Goal: Task Accomplishment & Management: Use online tool/utility

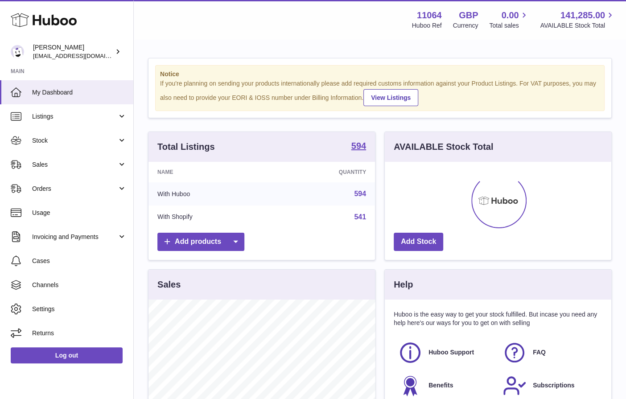
scroll to position [139, 226]
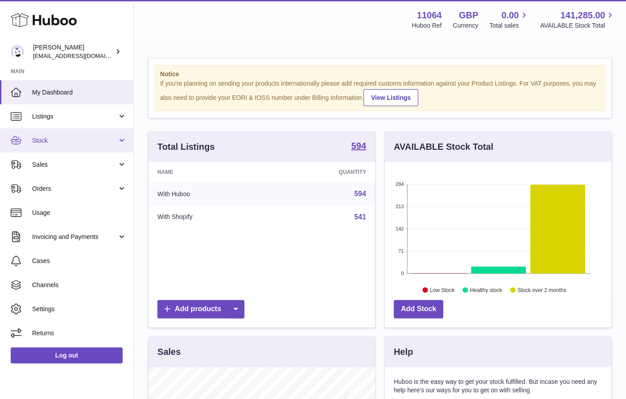
click at [74, 146] on link "Stock" at bounding box center [66, 140] width 133 height 24
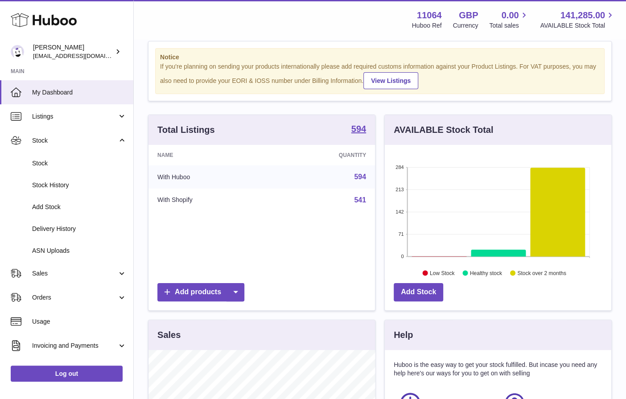
scroll to position [16, 0]
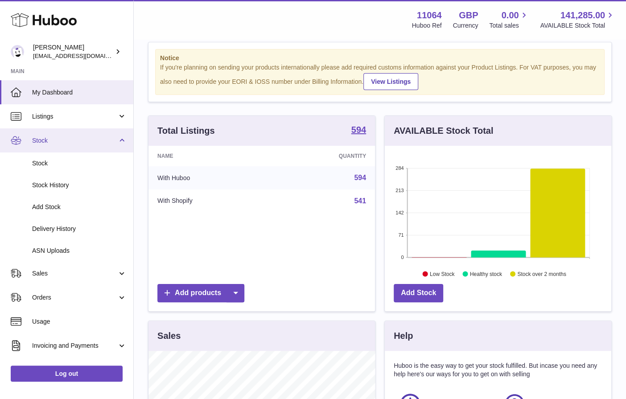
click at [104, 145] on link "Stock" at bounding box center [66, 140] width 133 height 24
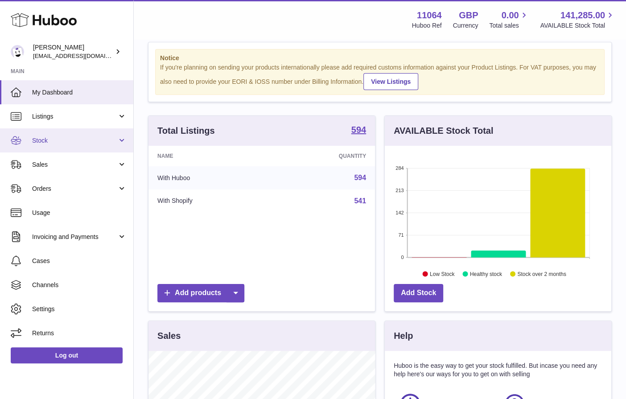
click at [81, 140] on span "Stock" at bounding box center [74, 140] width 85 height 8
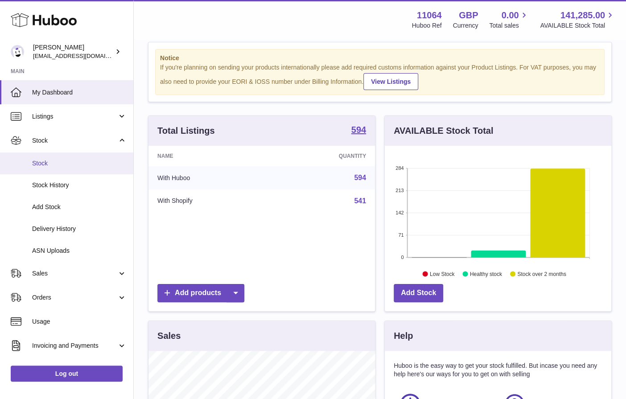
click at [83, 164] on span "Stock" at bounding box center [79, 163] width 94 height 8
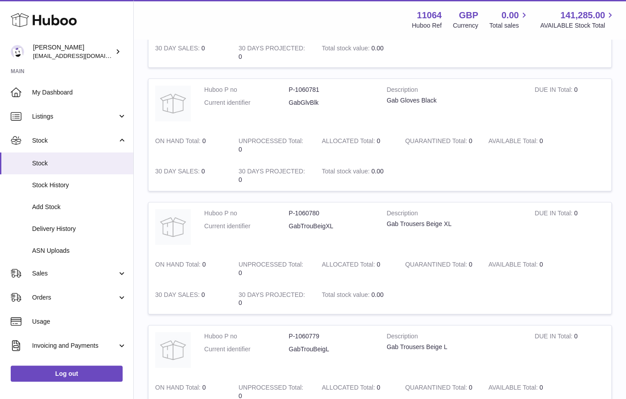
scroll to position [205, 0]
click at [495, 140] on td "AVAILABLE Total 0" at bounding box center [522, 144] width 83 height 30
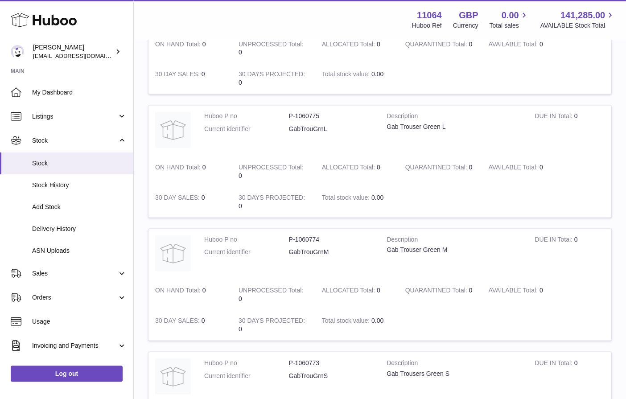
scroll to position [1000, 0]
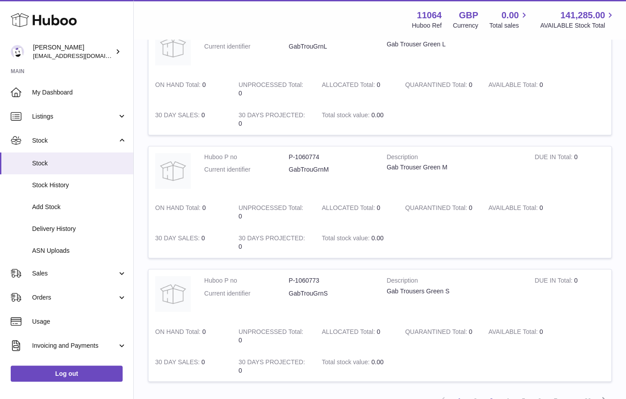
click at [489, 392] on link "3" at bounding box center [491, 400] width 16 height 16
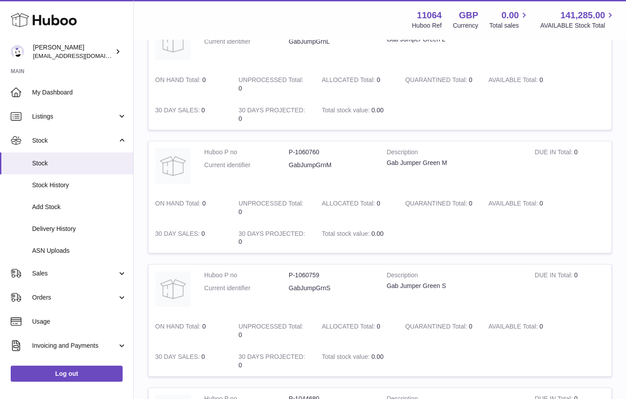
scroll to position [1000, 0]
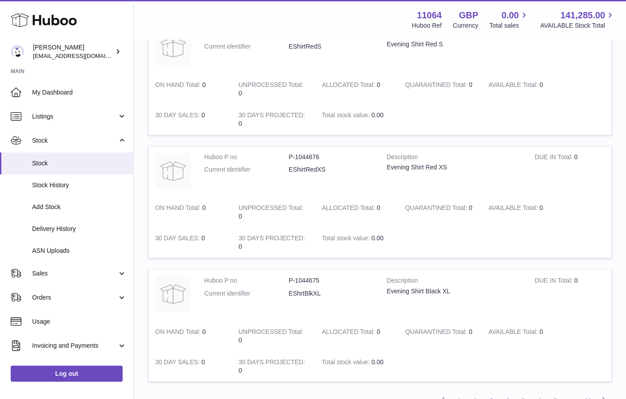
click at [508, 392] on link "4" at bounding box center [507, 400] width 16 height 16
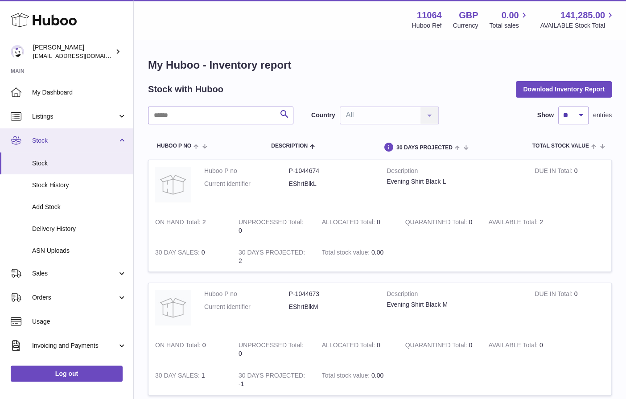
click at [98, 137] on span "Stock" at bounding box center [74, 140] width 85 height 8
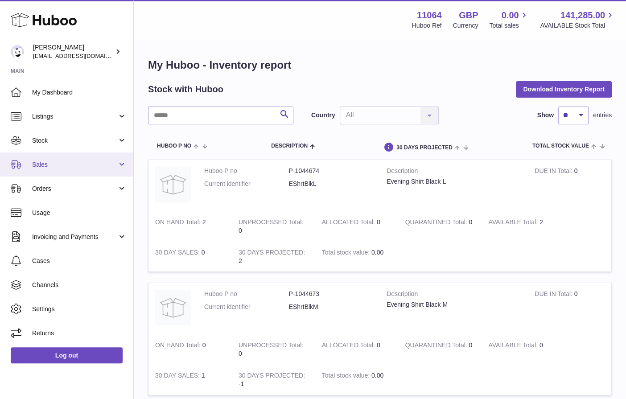
click at [93, 163] on span "Sales" at bounding box center [74, 164] width 85 height 8
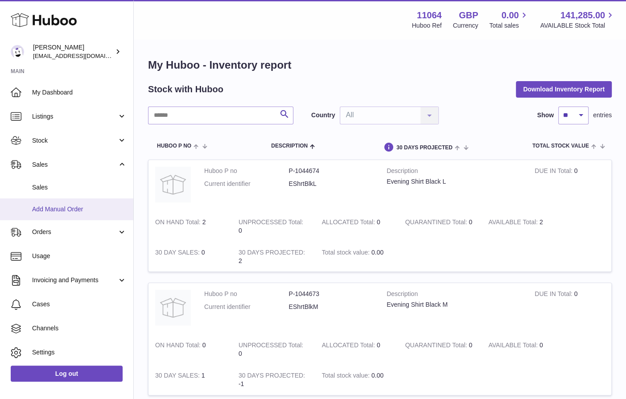
click at [78, 205] on span "Add Manual Order" at bounding box center [79, 209] width 94 height 8
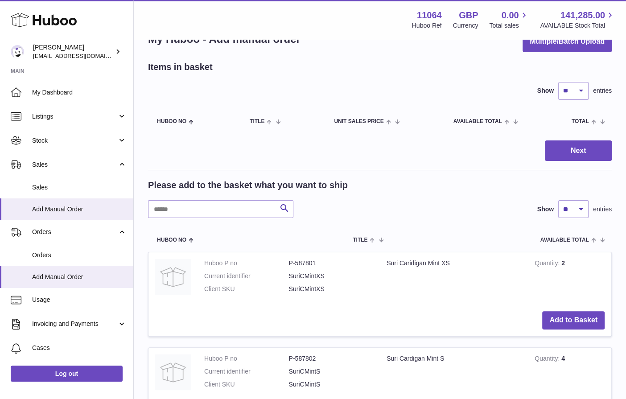
scroll to position [31, 0]
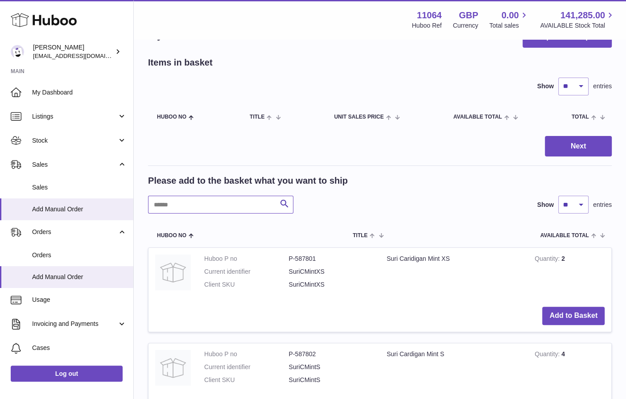
click at [238, 206] on input "text" at bounding box center [220, 205] width 145 height 18
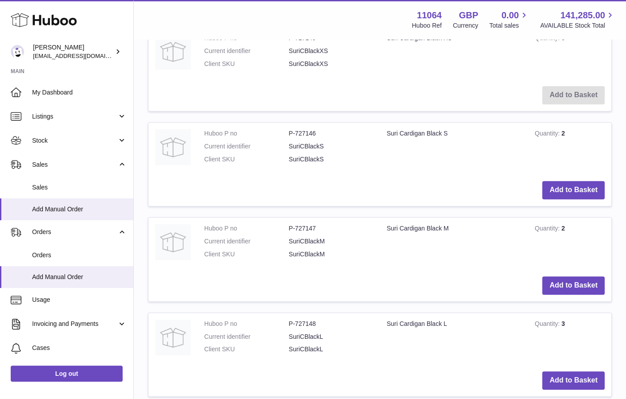
scroll to position [254, 0]
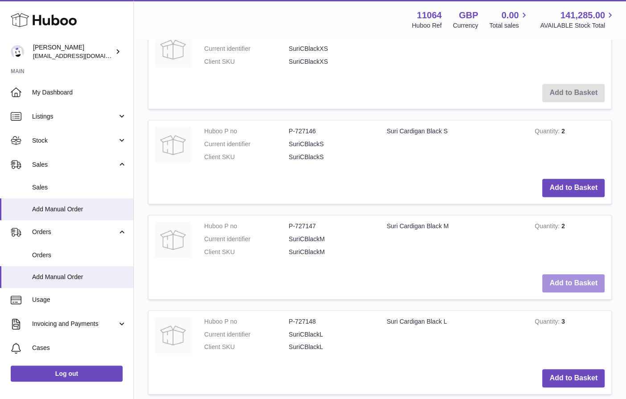
click at [589, 280] on button "Add to Basket" at bounding box center [573, 283] width 62 height 18
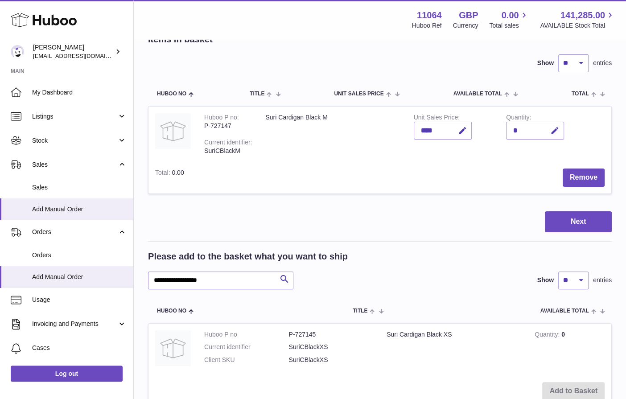
scroll to position [60, 0]
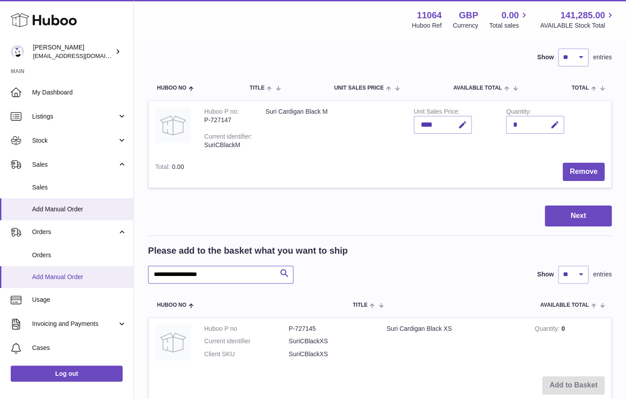
drag, startPoint x: 221, startPoint y: 273, endPoint x: 108, endPoint y: 272, distance: 112.8
type input "**********"
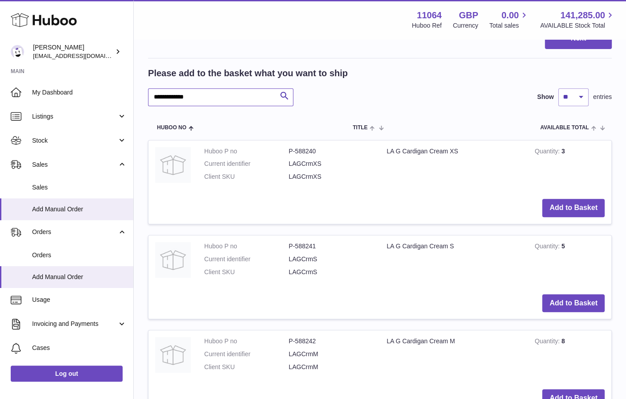
scroll to position [233, 0]
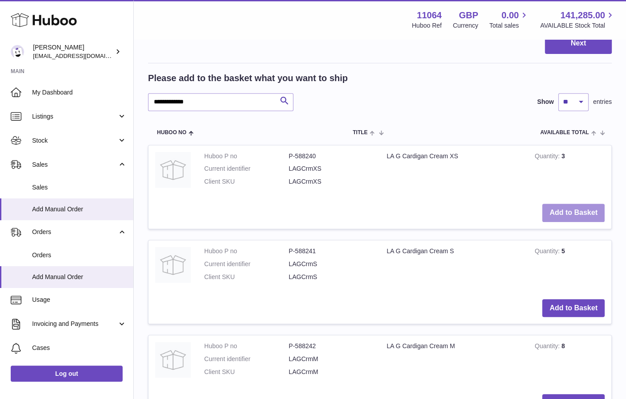
click at [588, 214] on button "Add to Basket" at bounding box center [573, 213] width 62 height 18
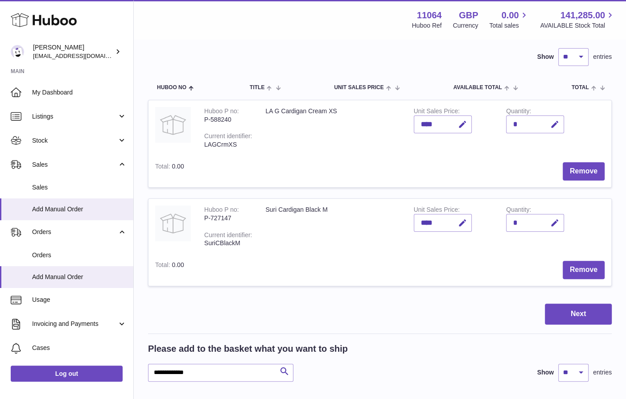
scroll to position [45, 0]
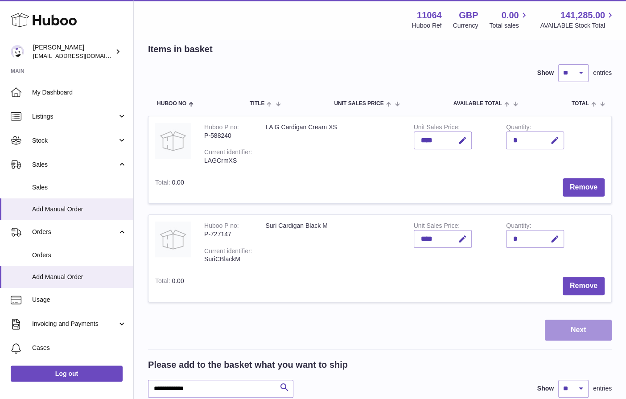
click at [585, 328] on button "Next" at bounding box center [578, 330] width 67 height 21
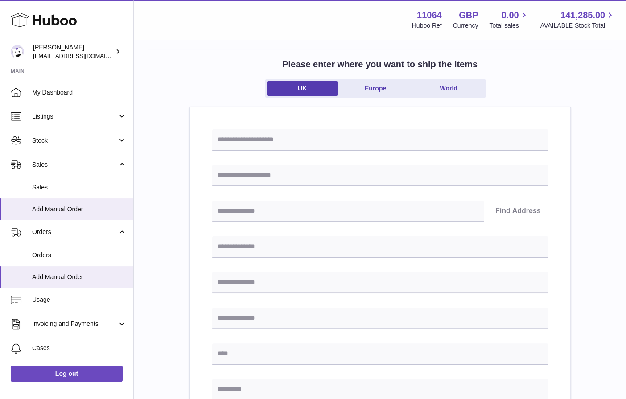
scroll to position [44, 0]
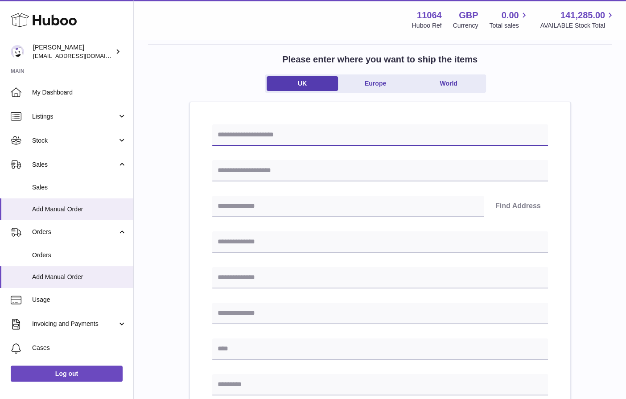
click at [374, 131] on input "text" at bounding box center [380, 134] width 336 height 21
click at [495, 156] on div "Find Address Please enter how you want to ship Loading... You require an order …" at bounding box center [380, 367] width 336 height 486
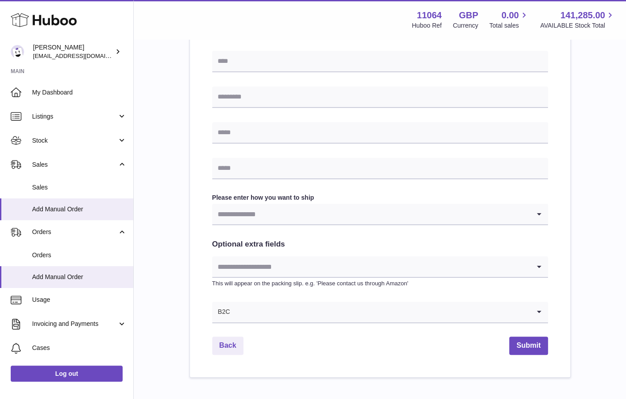
scroll to position [349, 0]
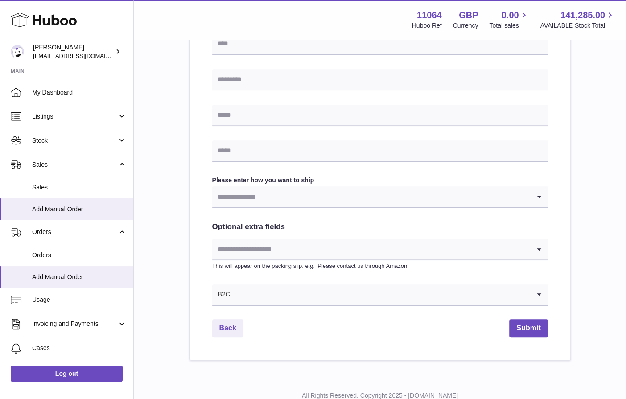
click at [535, 193] on icon "Search for option" at bounding box center [539, 196] width 18 height 21
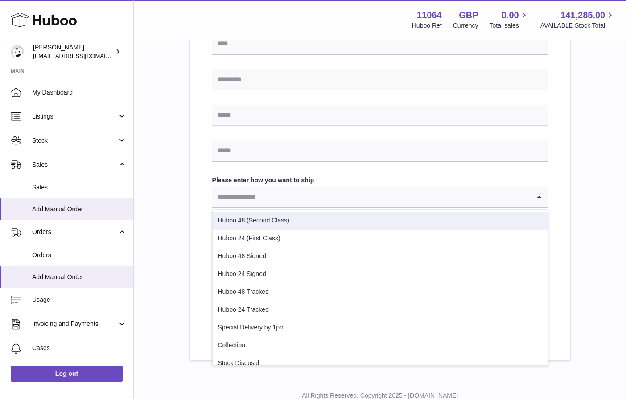
click at [553, 170] on div "Find Address Please enter how you want to ship Loading... Huboo 48 (Second Clas…" at bounding box center [380, 78] width 380 height 562
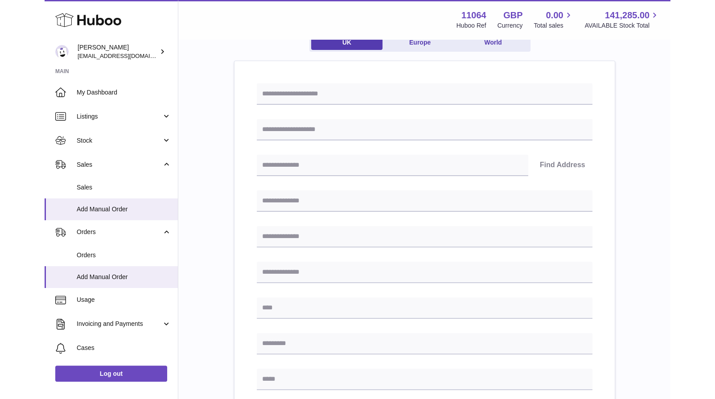
scroll to position [0, 0]
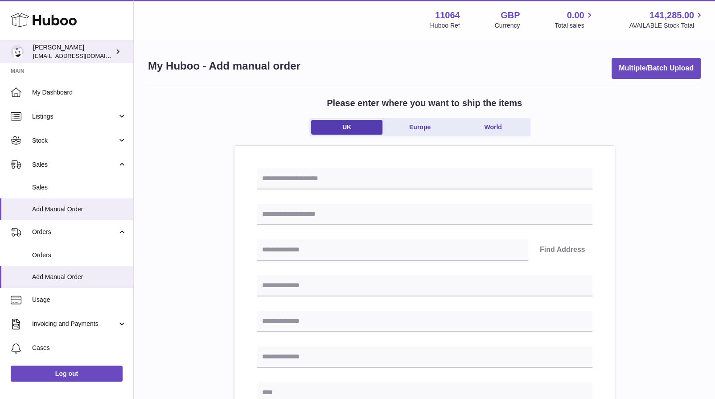
click at [91, 54] on div "Isabella Michell imichellrs@gmail.com" at bounding box center [73, 51] width 80 height 17
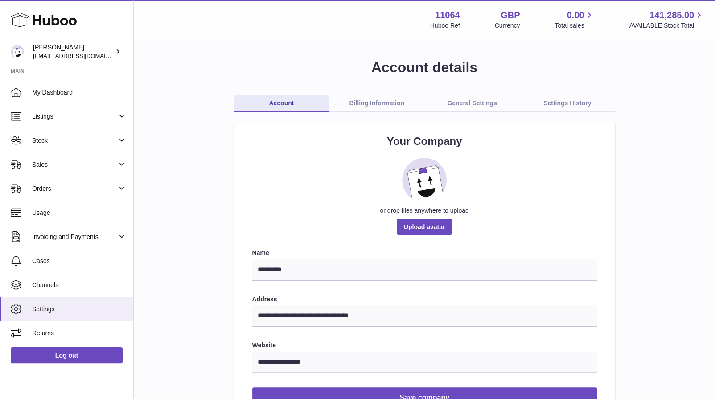
click at [394, 104] on link "Billing Information" at bounding box center [376, 103] width 95 height 17
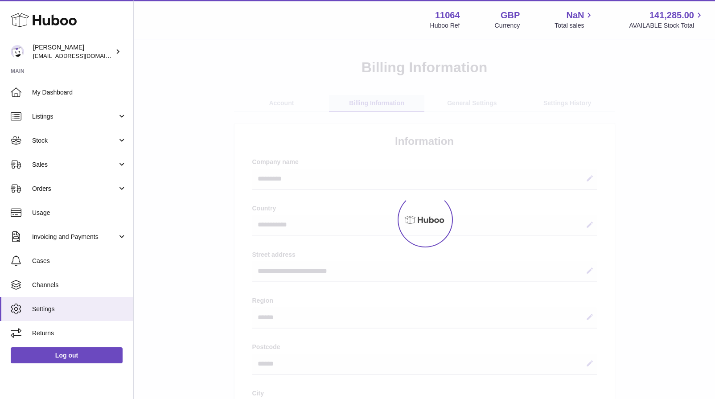
select select "**"
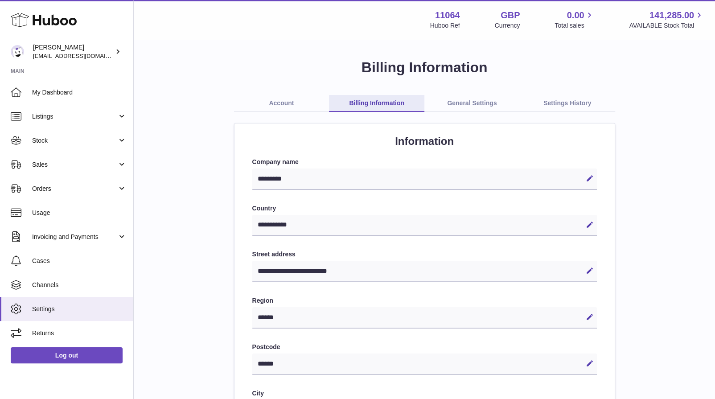
click at [291, 102] on link "Account" at bounding box center [281, 103] width 95 height 17
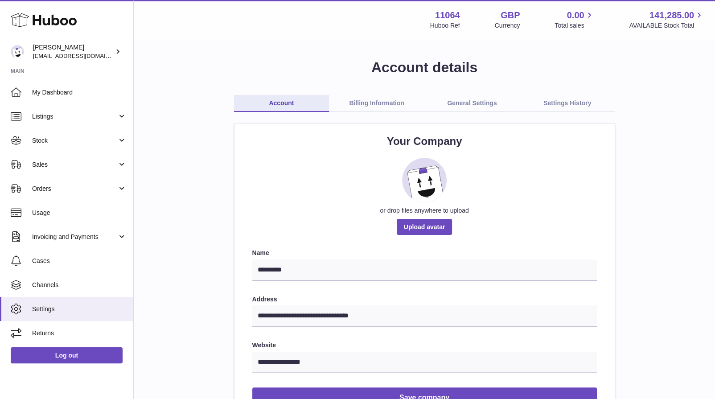
click at [283, 99] on link "Account" at bounding box center [281, 103] width 95 height 17
click at [485, 97] on link "General Settings" at bounding box center [471, 103] width 95 height 17
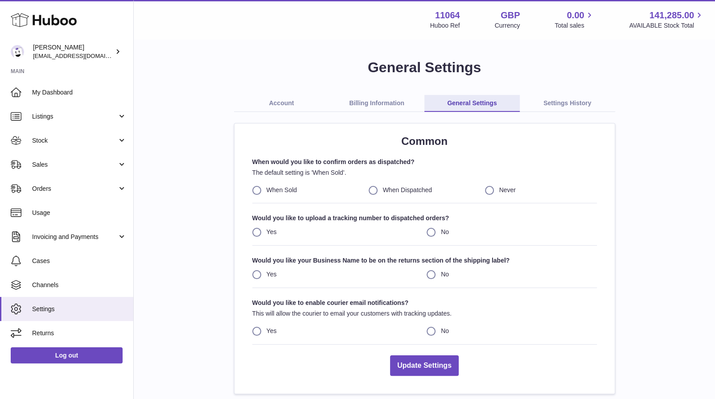
scroll to position [65, 0]
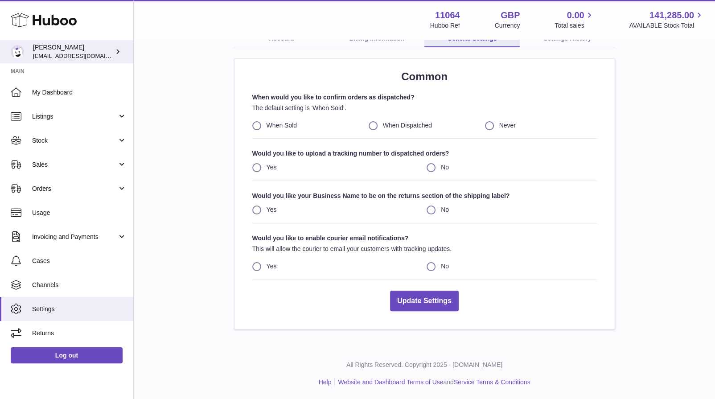
click at [78, 52] on span "[EMAIL_ADDRESS][DOMAIN_NAME]" at bounding box center [82, 55] width 98 height 7
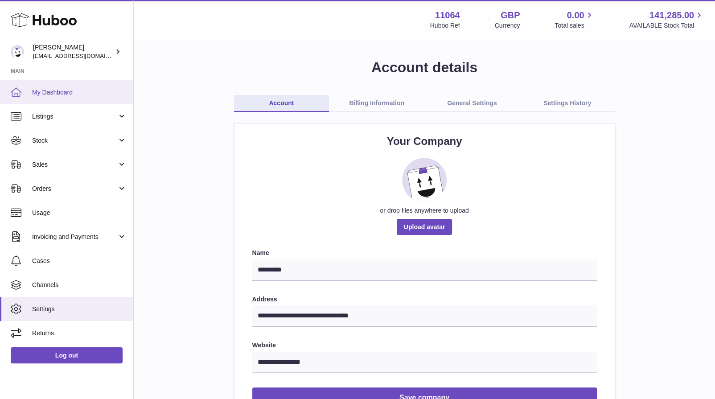
click at [84, 96] on link "My Dashboard" at bounding box center [66, 92] width 133 height 24
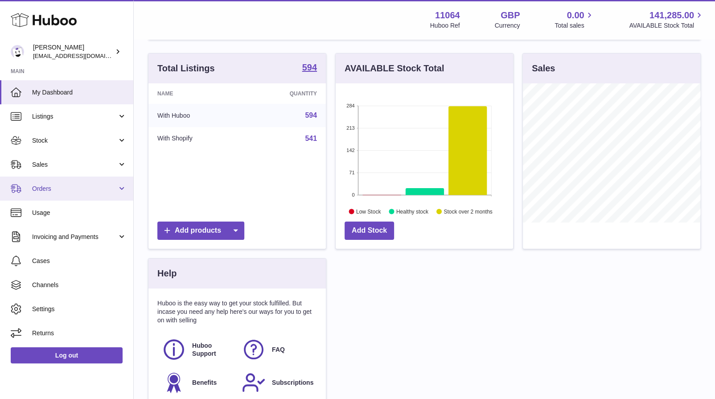
scroll to position [77, 0]
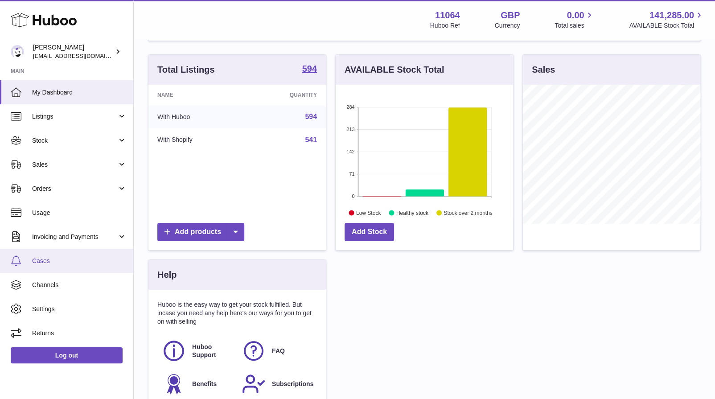
click at [68, 263] on span "Cases" at bounding box center [79, 261] width 94 height 8
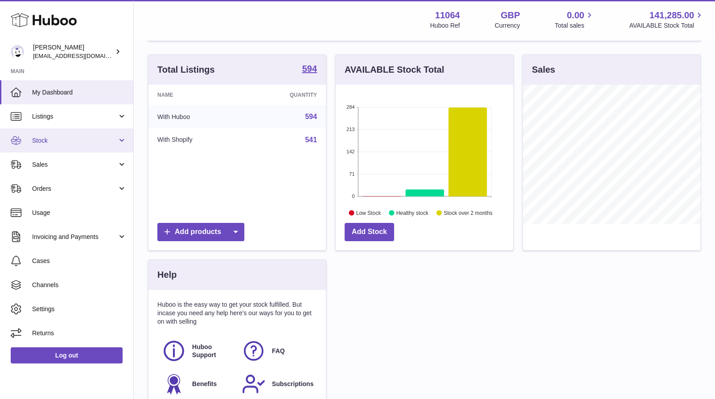
click at [45, 140] on span "Stock" at bounding box center [74, 140] width 85 height 8
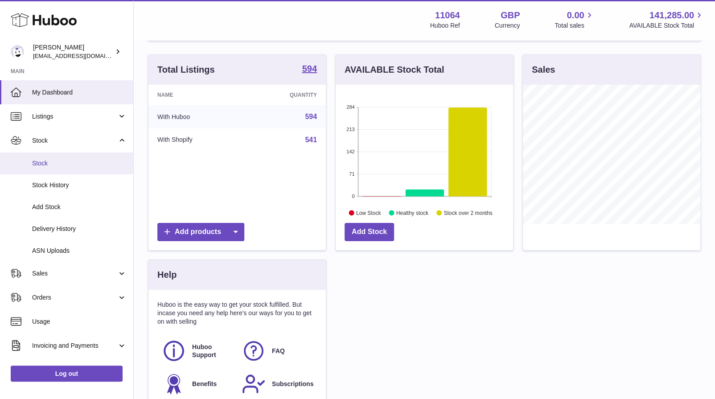
click at [66, 167] on span "Stock" at bounding box center [79, 163] width 94 height 8
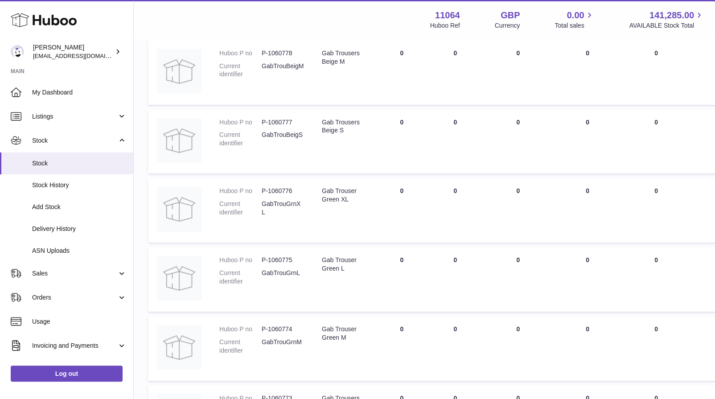
scroll to position [563, 0]
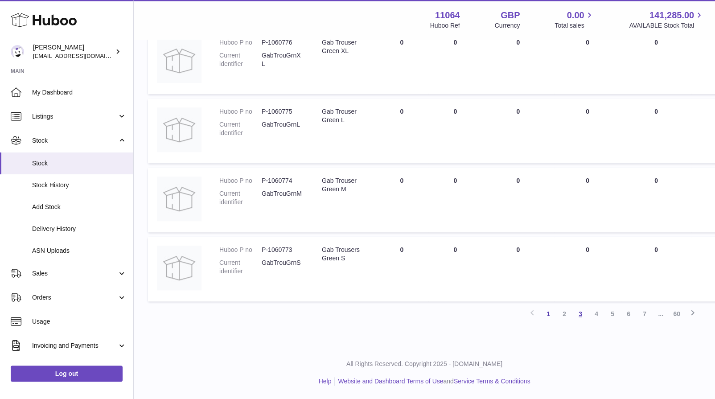
click at [579, 313] on link "3" at bounding box center [580, 314] width 16 height 16
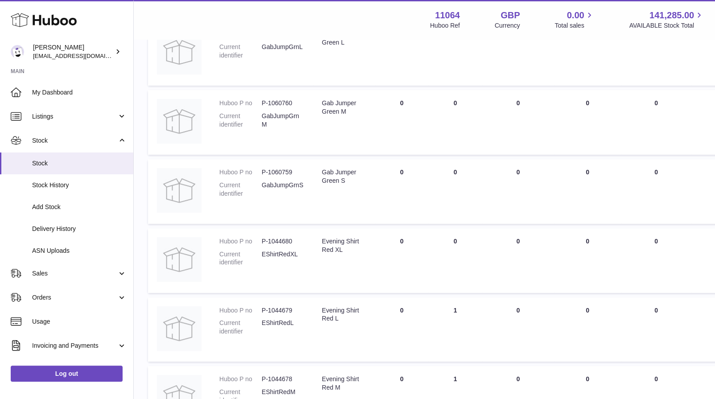
scroll to position [558, 0]
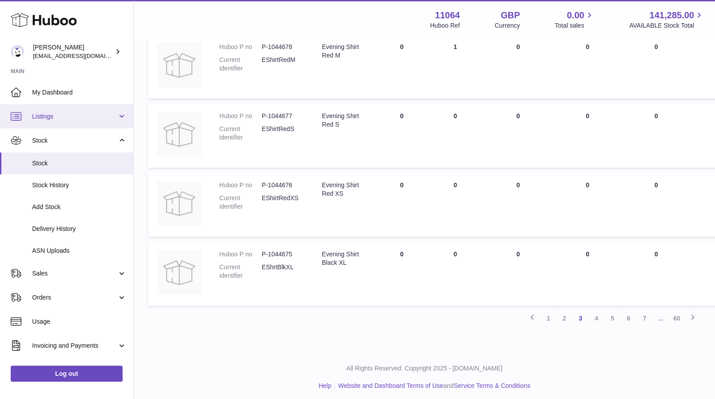
click at [40, 119] on span "Listings" at bounding box center [74, 116] width 85 height 8
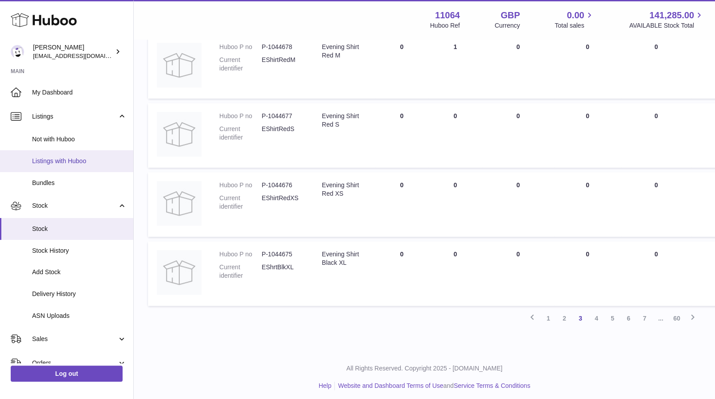
click at [75, 159] on span "Listings with Huboo" at bounding box center [79, 161] width 94 height 8
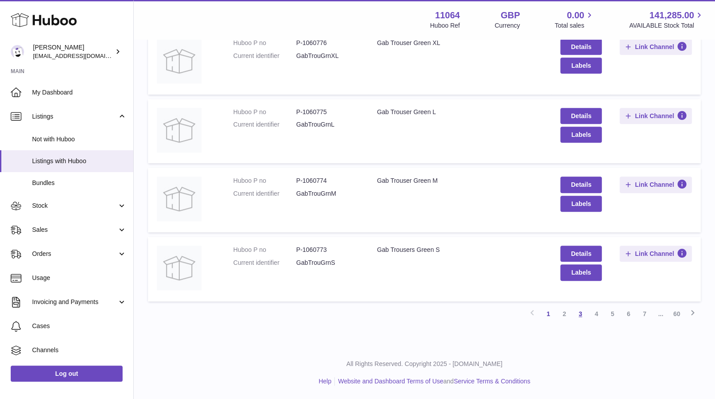
click at [575, 311] on link "3" at bounding box center [580, 314] width 16 height 16
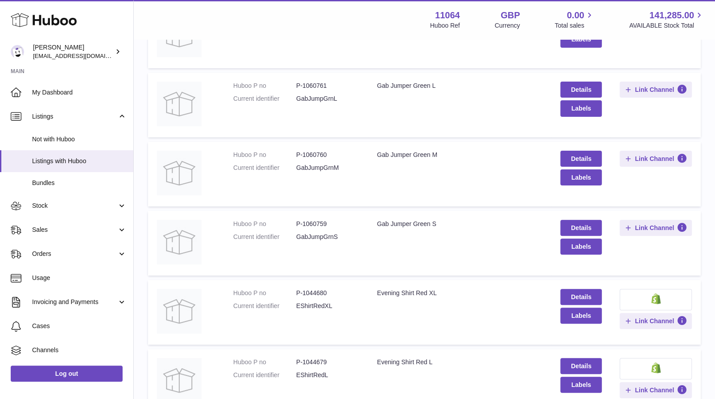
scroll to position [155, 0]
click at [643, 227] on span "Link Channel" at bounding box center [654, 227] width 39 height 8
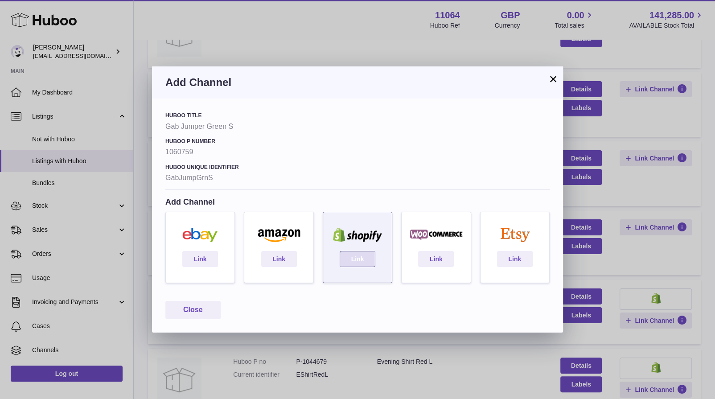
click at [355, 261] on link "Link" at bounding box center [358, 259] width 36 height 16
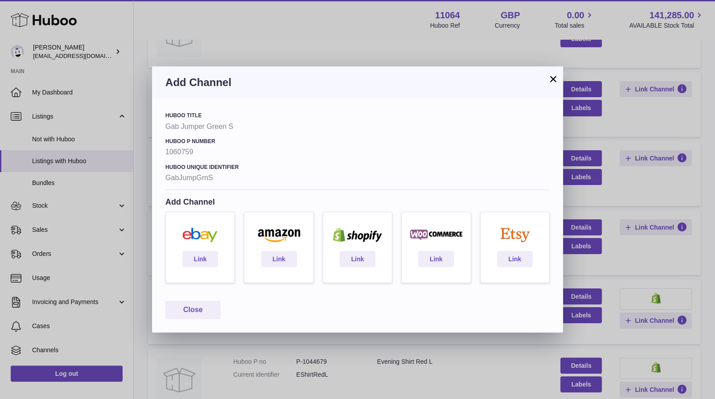
click at [553, 80] on button "×" at bounding box center [553, 79] width 11 height 11
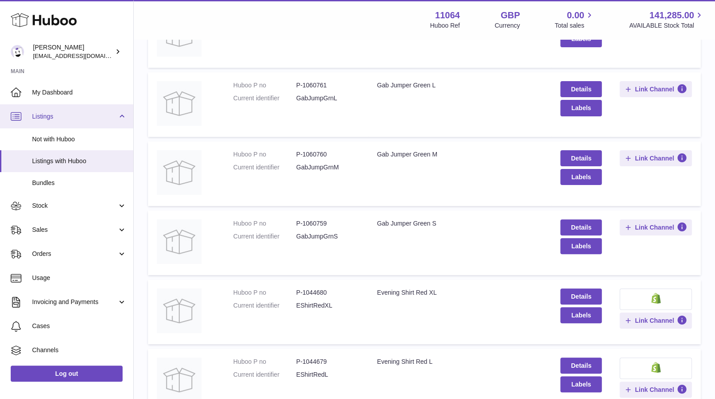
click at [119, 114] on link "Listings" at bounding box center [66, 116] width 133 height 24
